Goal: Entertainment & Leisure: Consume media (video, audio)

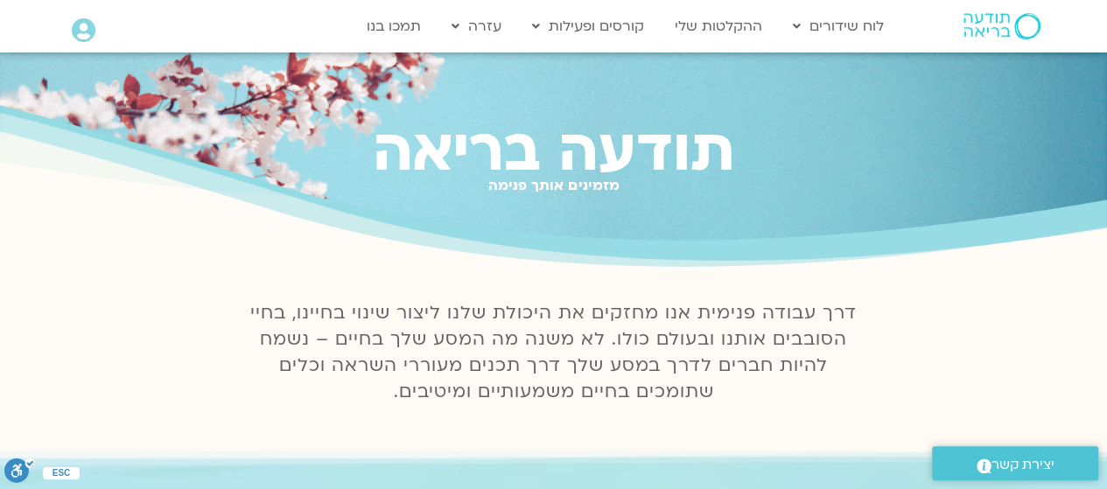
click at [84, 22] on icon at bounding box center [84, 30] width 24 height 25
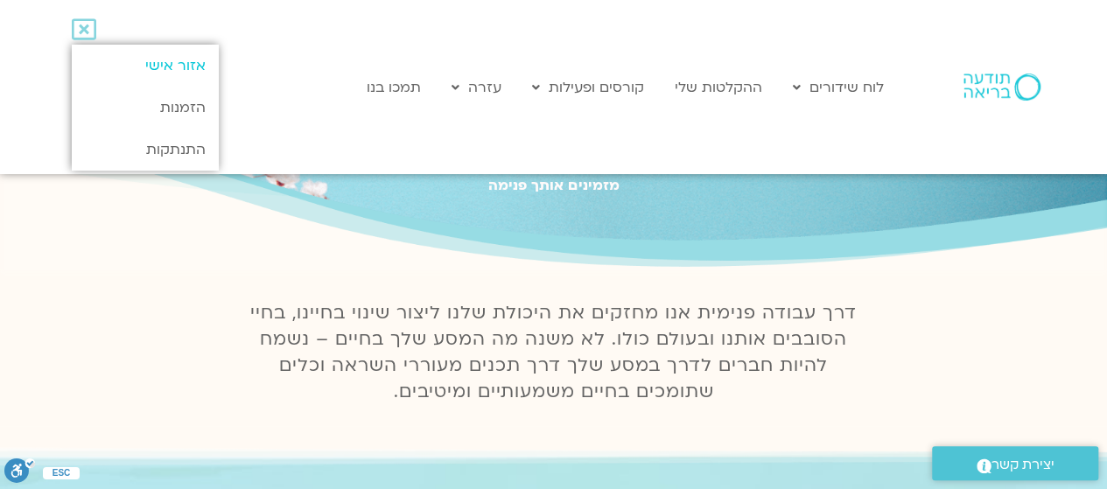
click at [135, 72] on link "אזור אישי" at bounding box center [145, 66] width 146 height 42
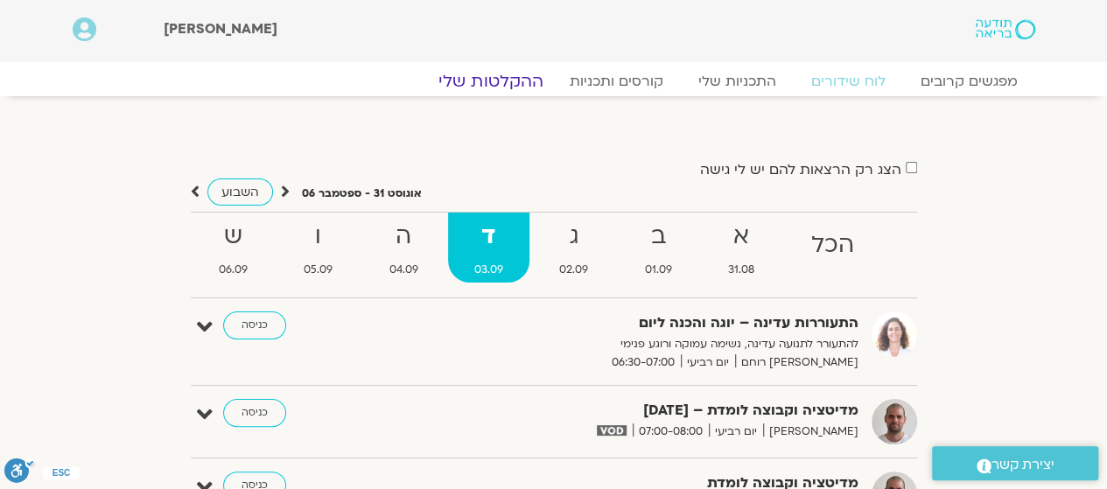
click at [515, 77] on link "ההקלטות שלי" at bounding box center [490, 81] width 147 height 21
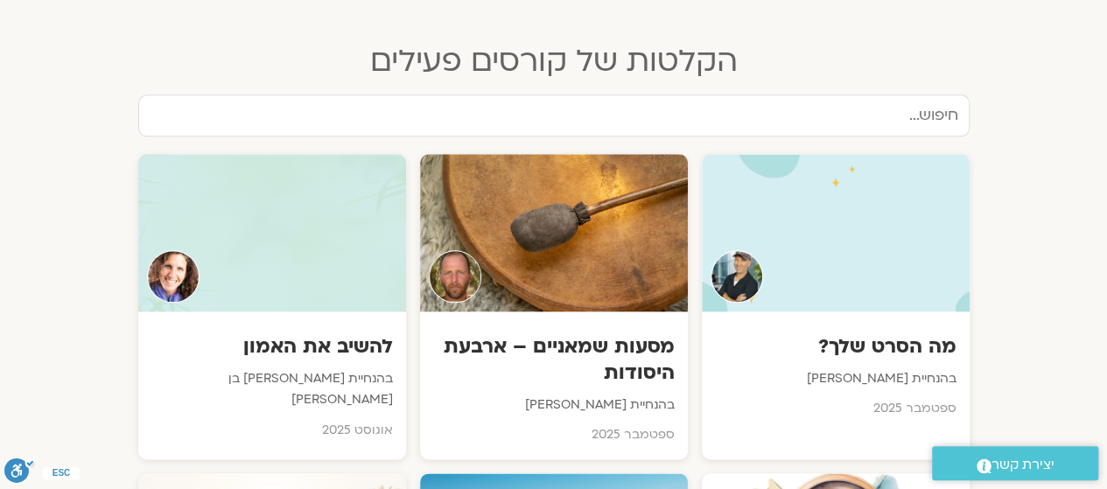
scroll to position [886, 0]
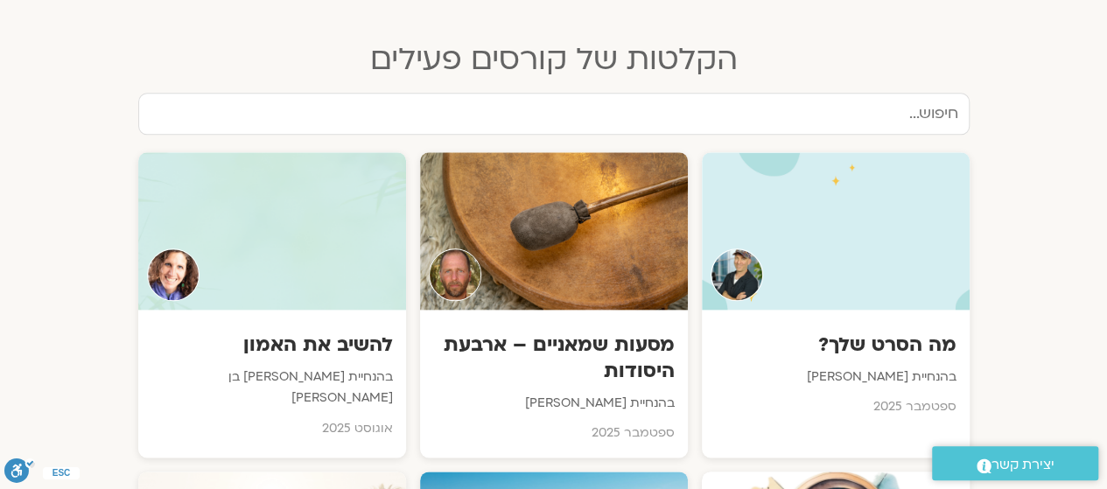
click at [816, 332] on h3 "מה הסרט שלך?" at bounding box center [836, 345] width 242 height 26
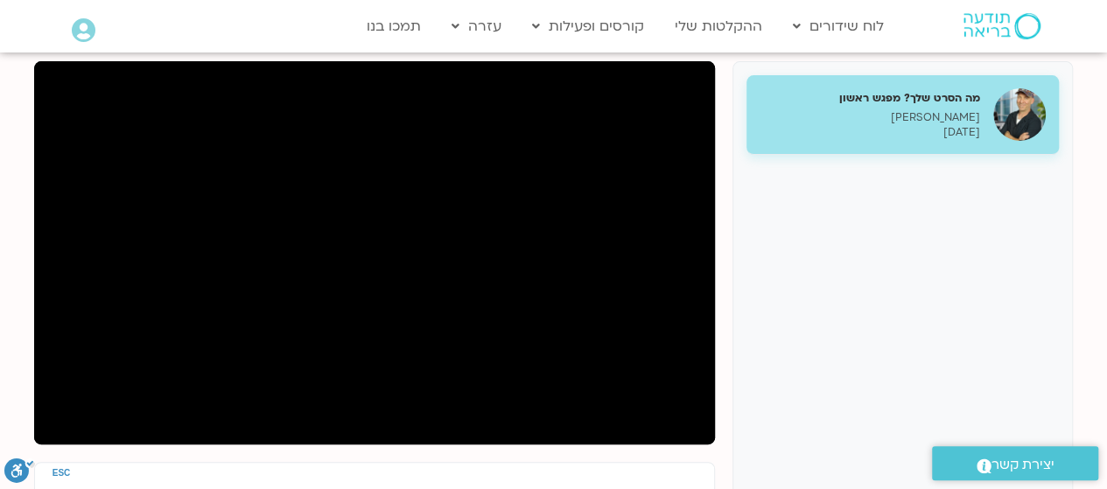
scroll to position [218, 0]
